Goal: Task Accomplishment & Management: Use online tool/utility

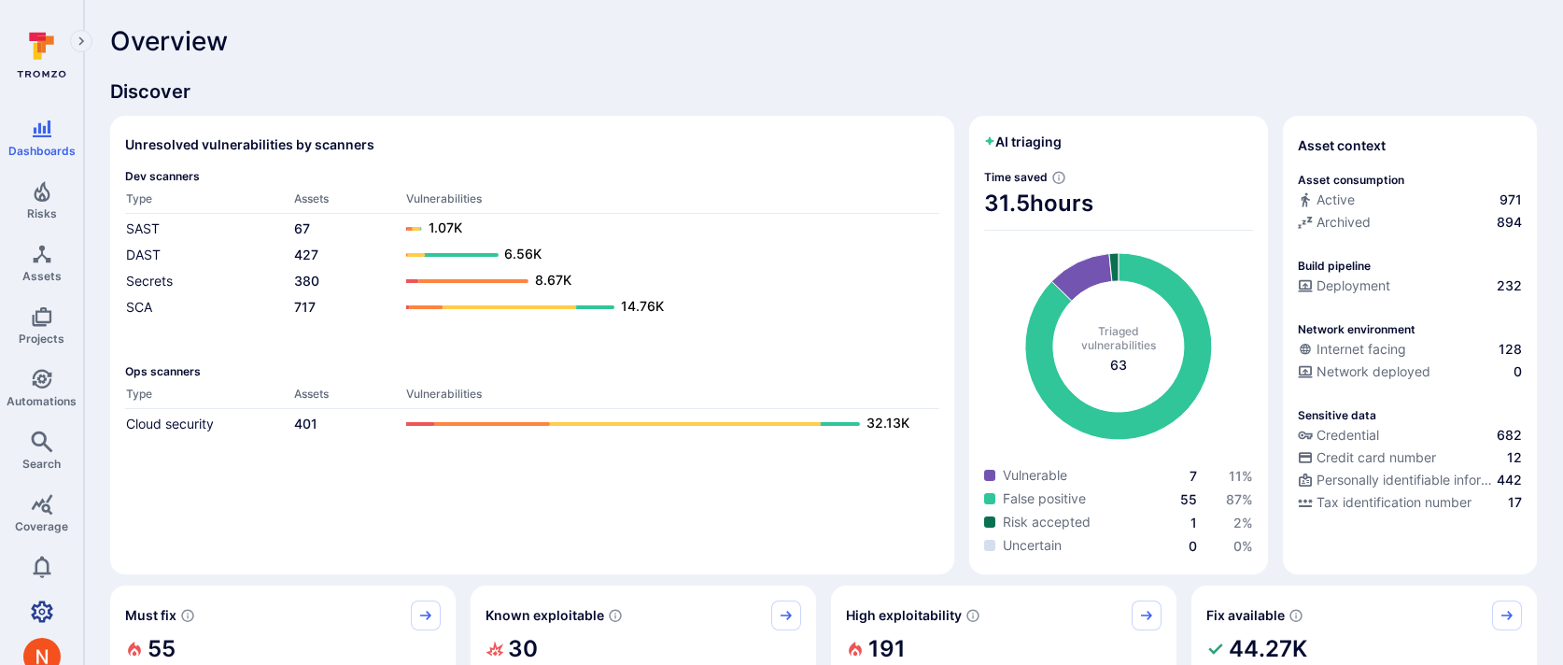
click at [35, 600] on icon "Settings" at bounding box center [42, 611] width 22 height 22
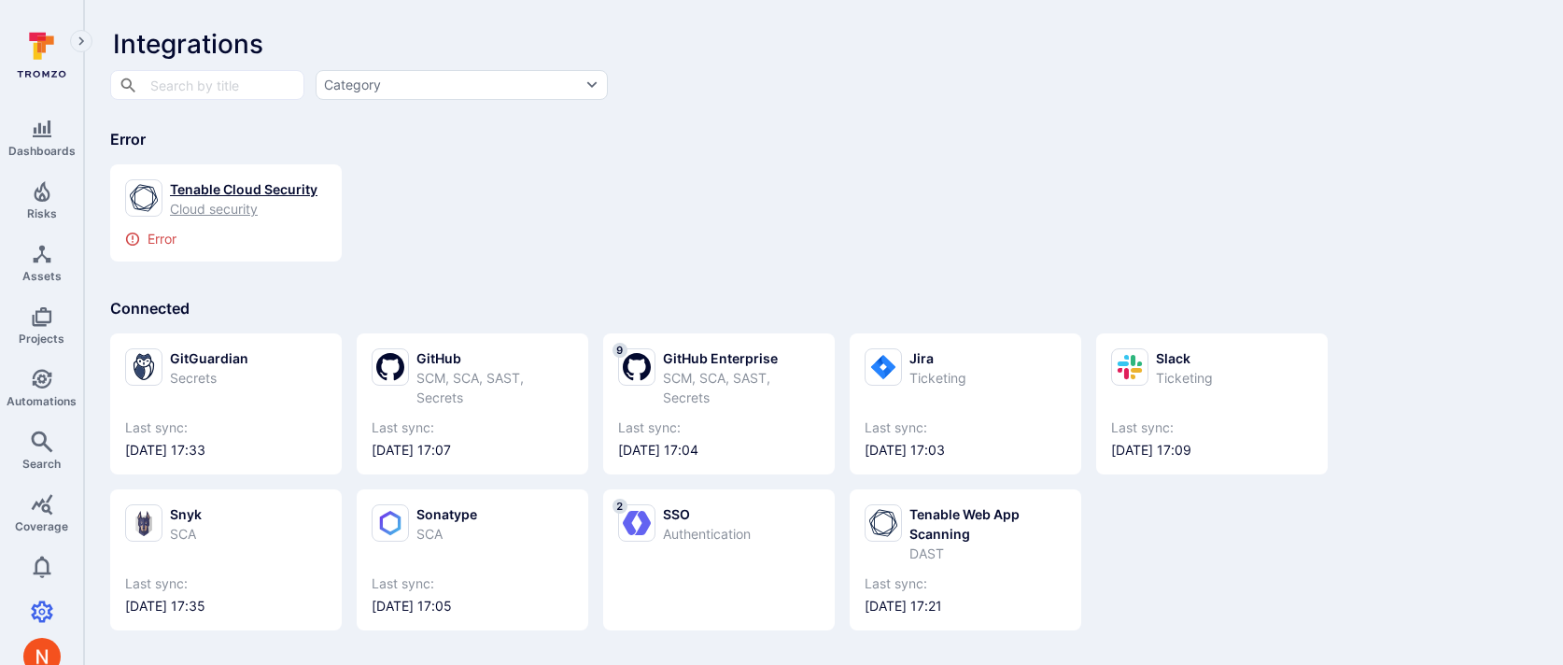
click at [195, 183] on div "Tenable Cloud Security" at bounding box center [244, 189] width 148 height 20
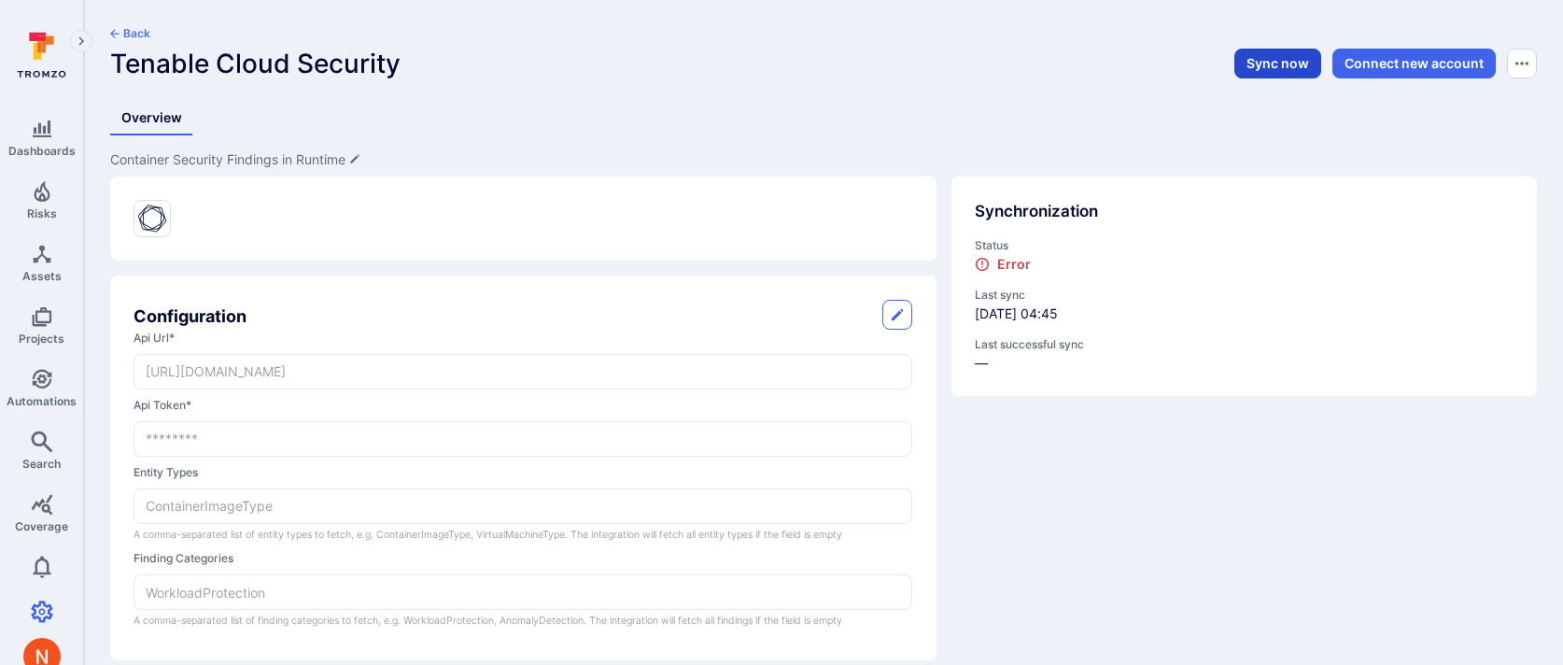
click at [1271, 53] on button "Sync now" at bounding box center [1278, 64] width 87 height 30
